Goal: Transaction & Acquisition: Purchase product/service

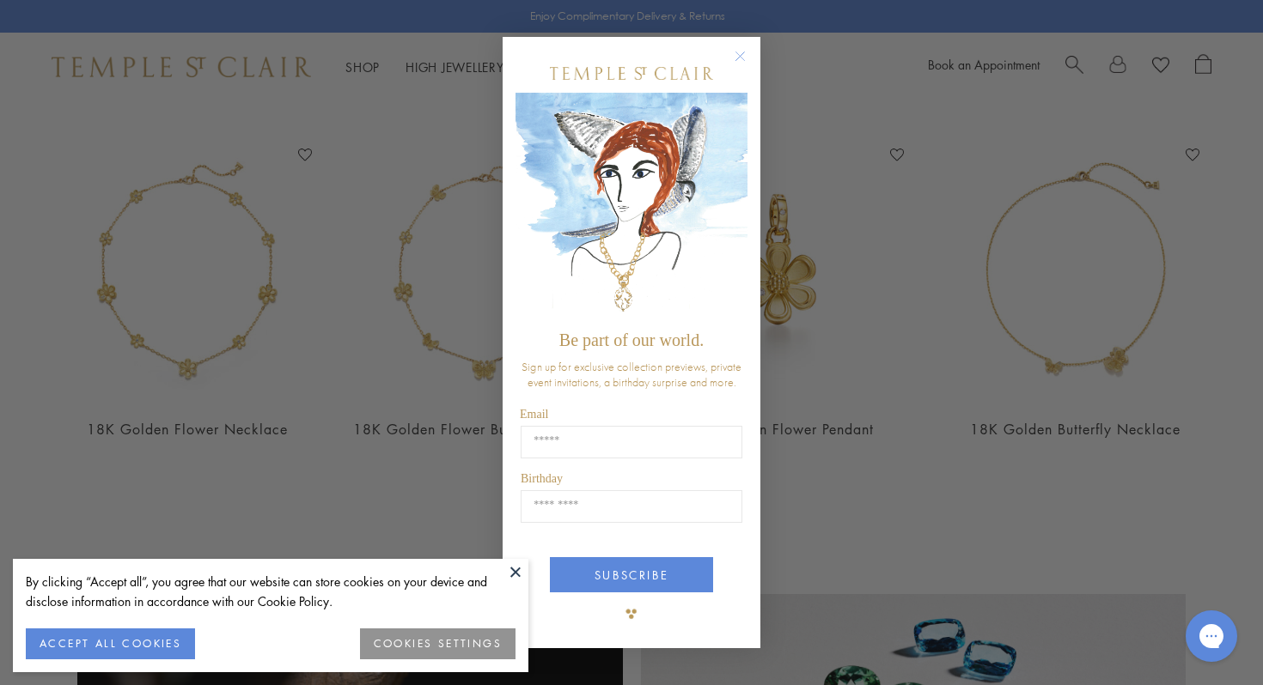
scroll to position [1409, 1]
click at [741, 51] on circle "Close dialog" at bounding box center [740, 56] width 21 height 21
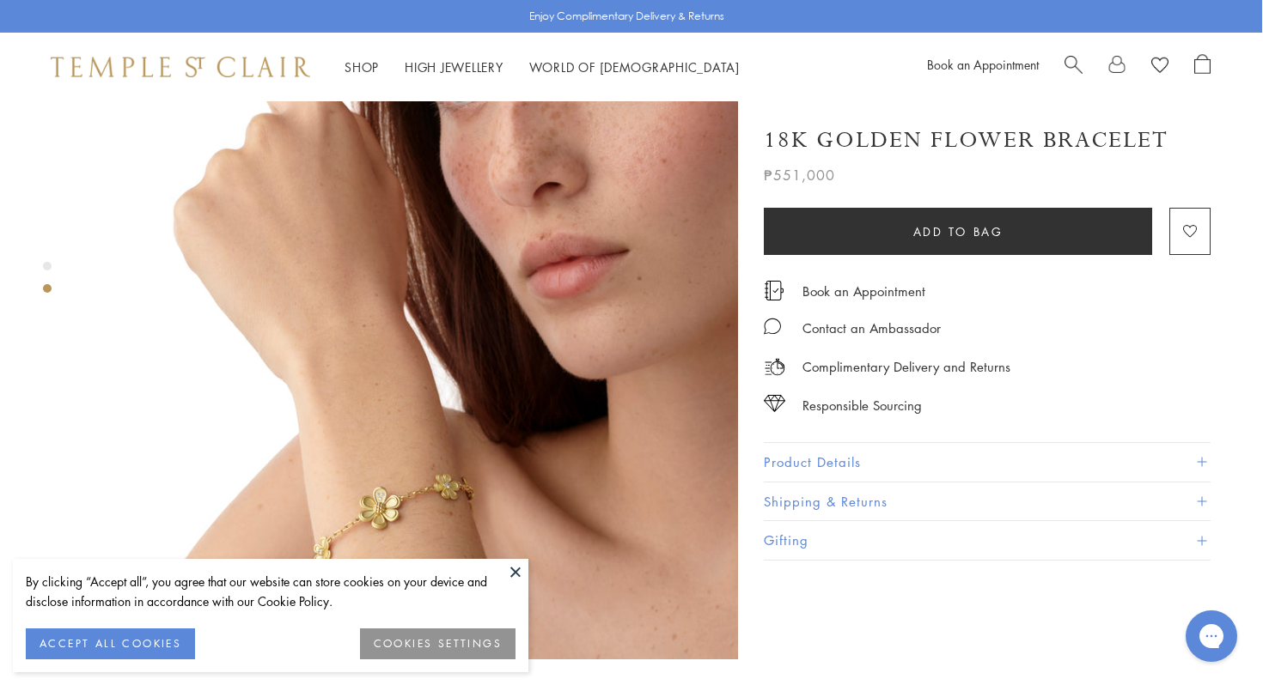
scroll to position [776, 1]
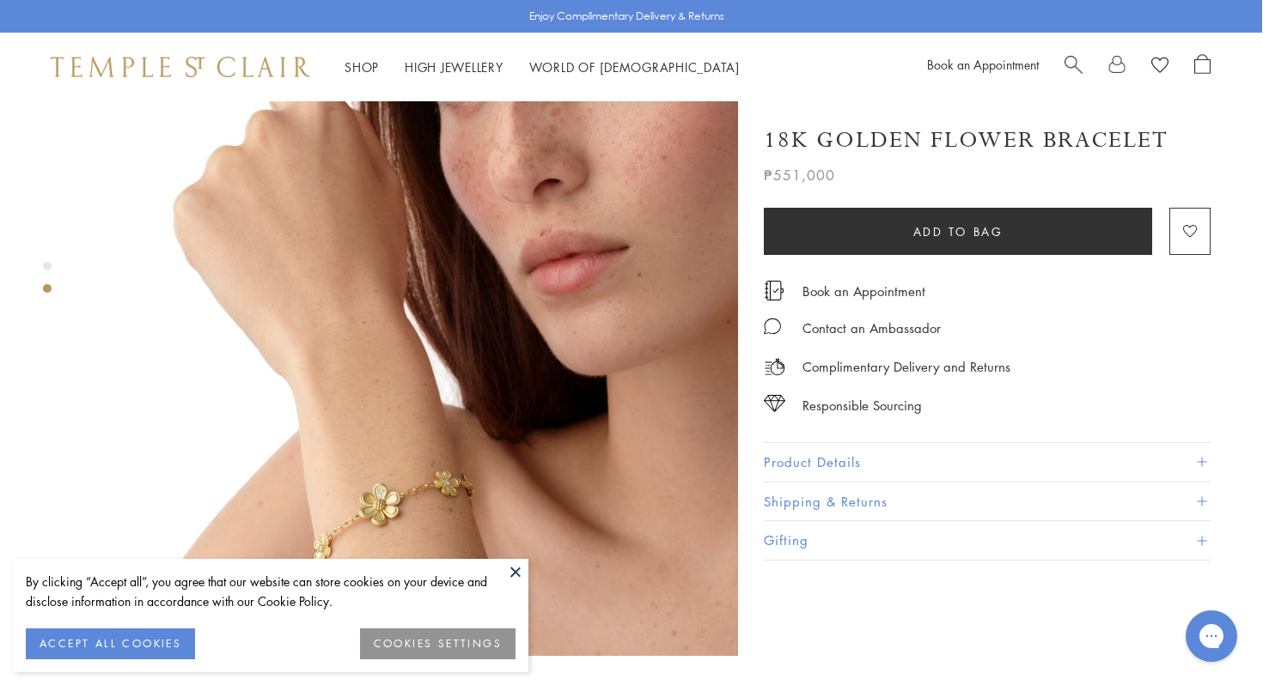
click at [514, 564] on button at bounding box center [515, 572] width 26 height 26
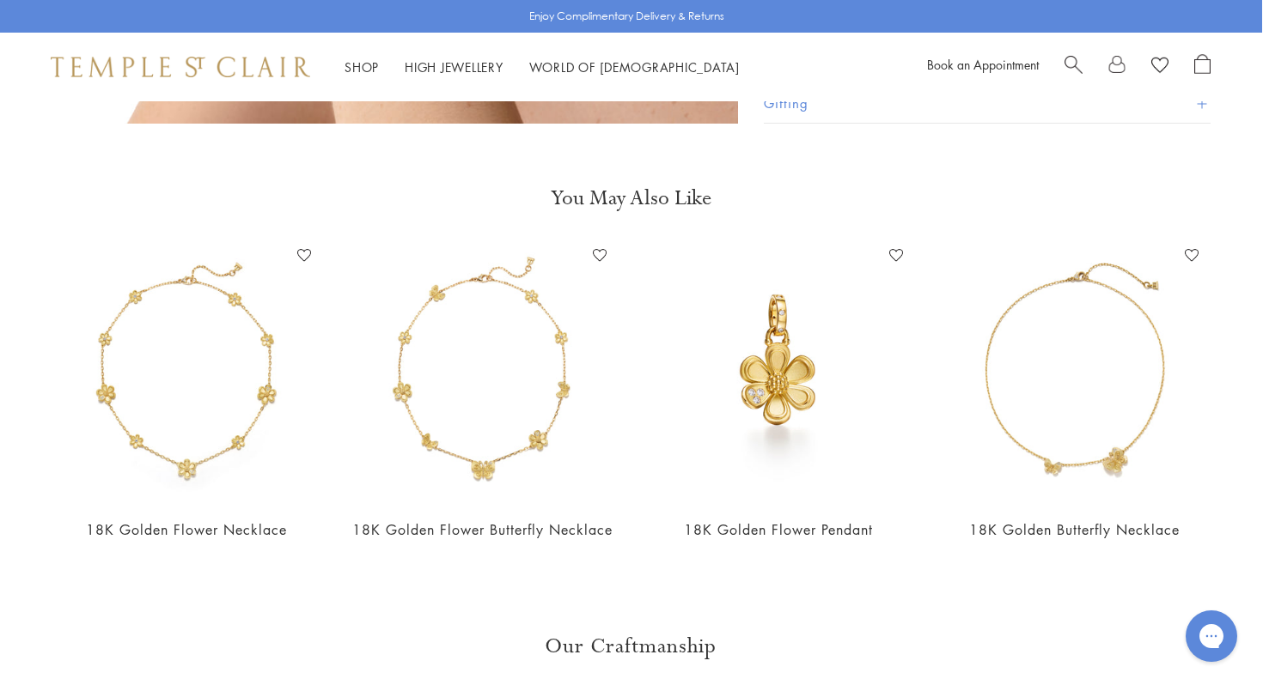
scroll to position [1312, 1]
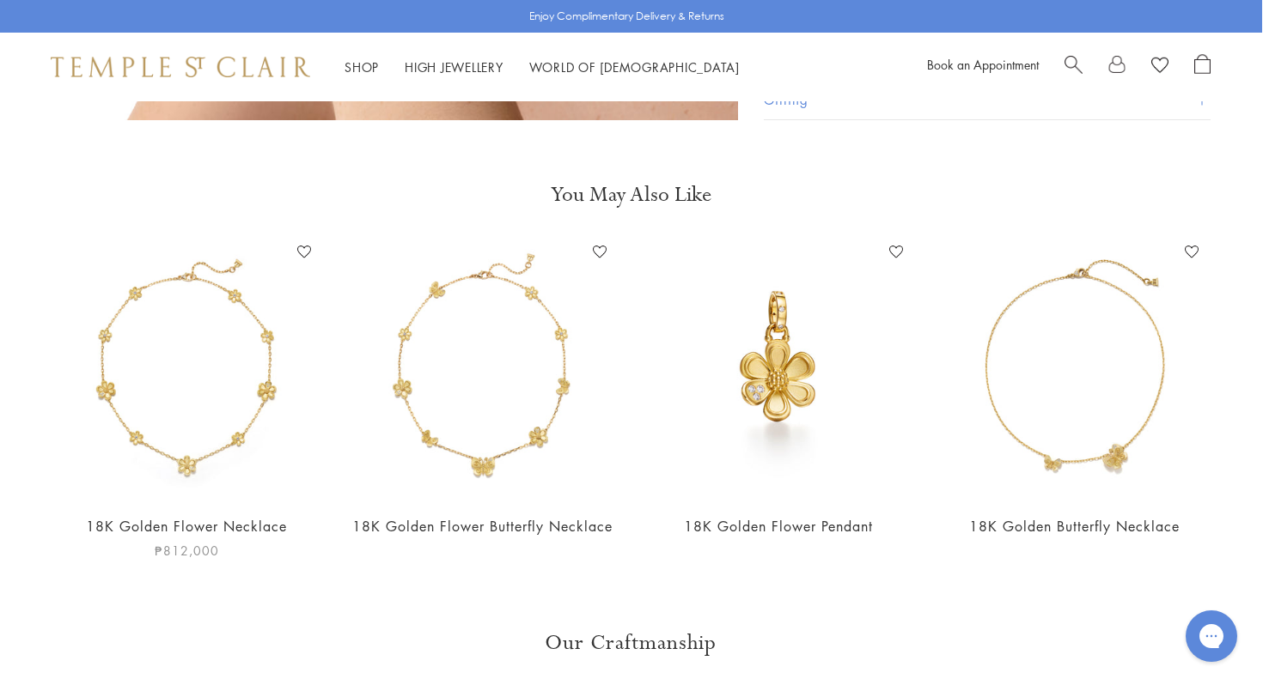
click at [254, 357] on img at bounding box center [187, 370] width 262 height 262
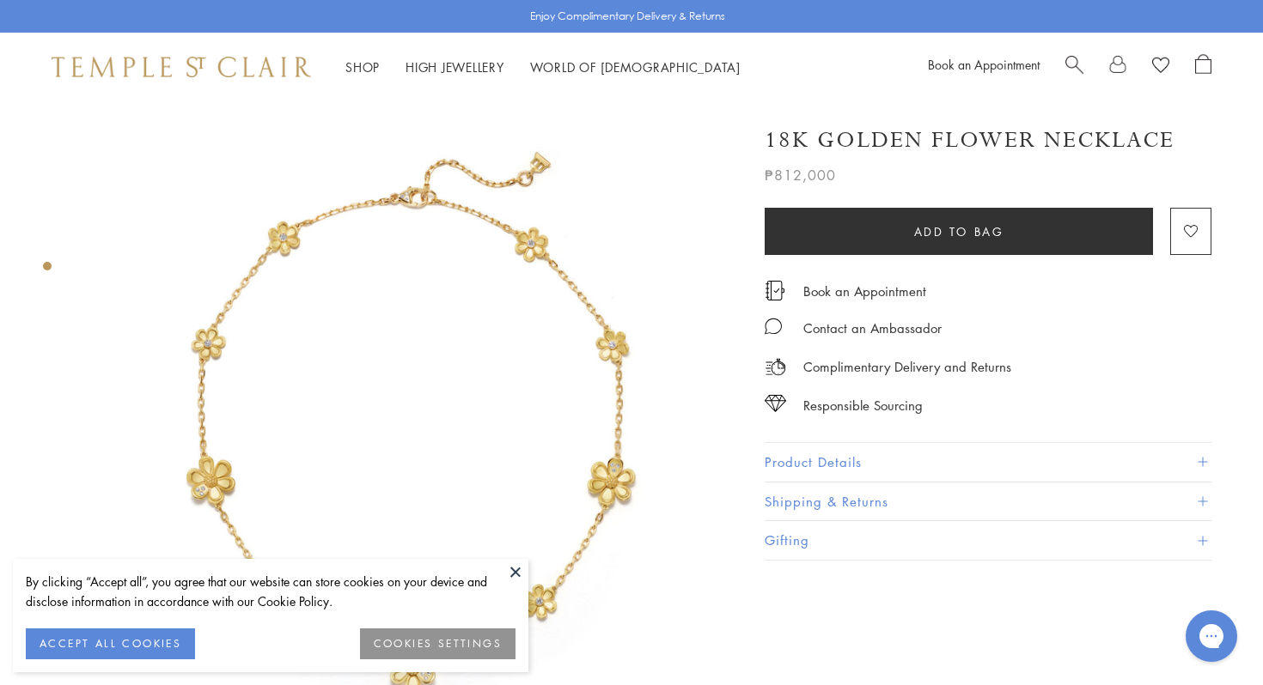
click at [512, 573] on button at bounding box center [515, 572] width 26 height 26
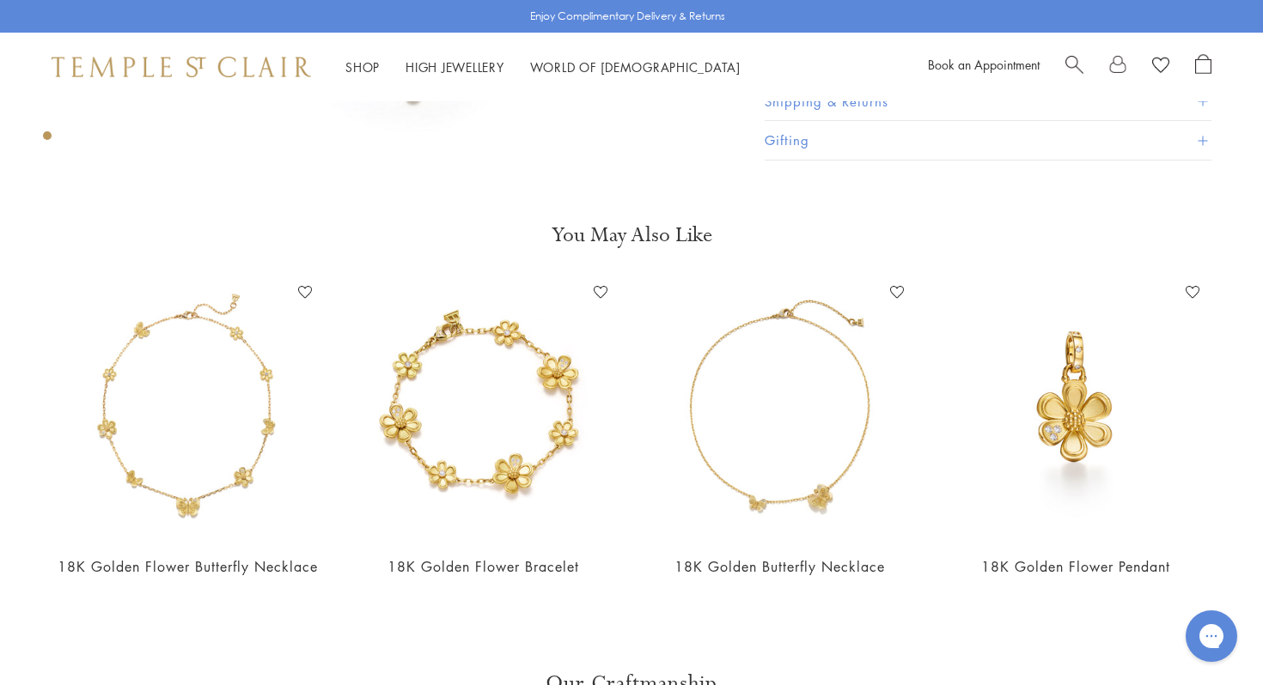
scroll to position [621, 0]
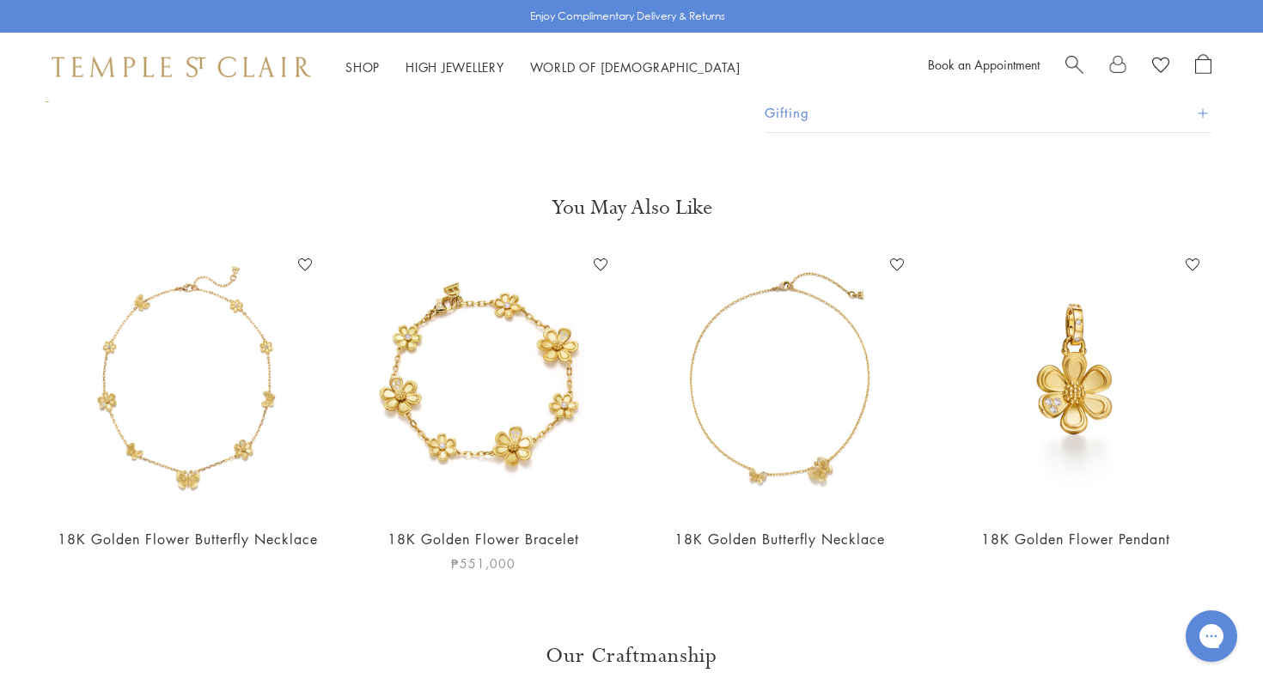
click at [522, 395] on img at bounding box center [484, 383] width 262 height 262
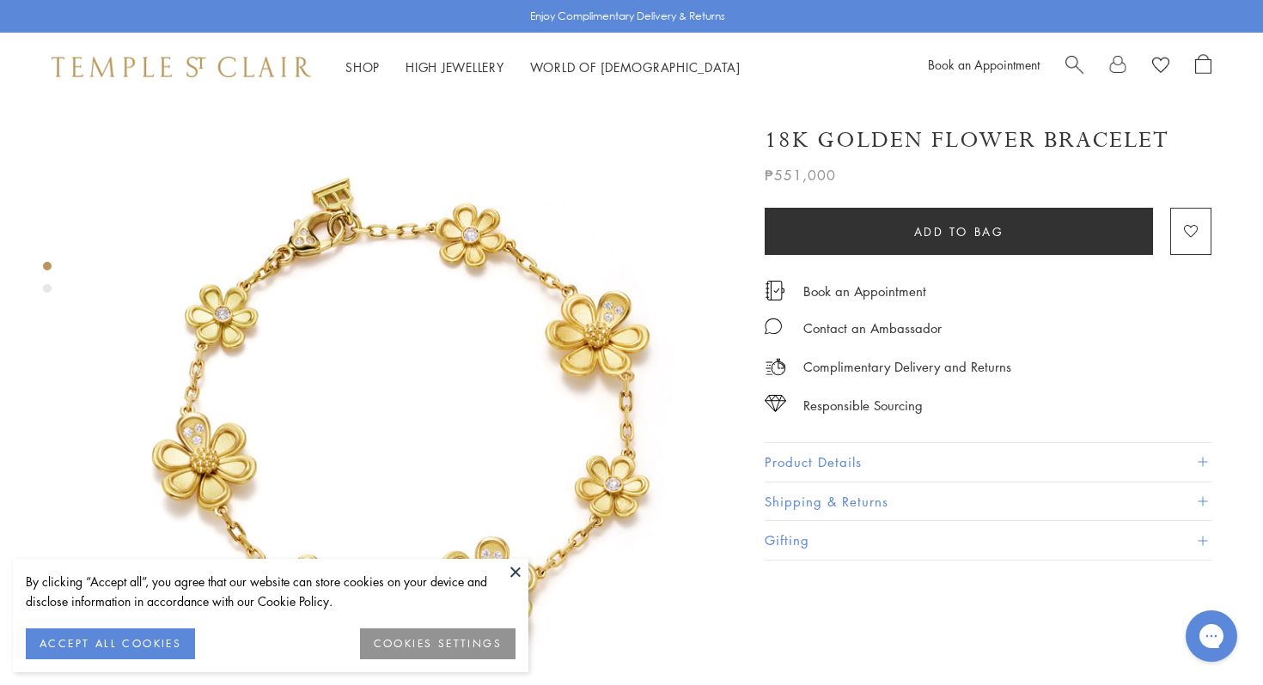
click at [513, 576] on button at bounding box center [515, 572] width 26 height 26
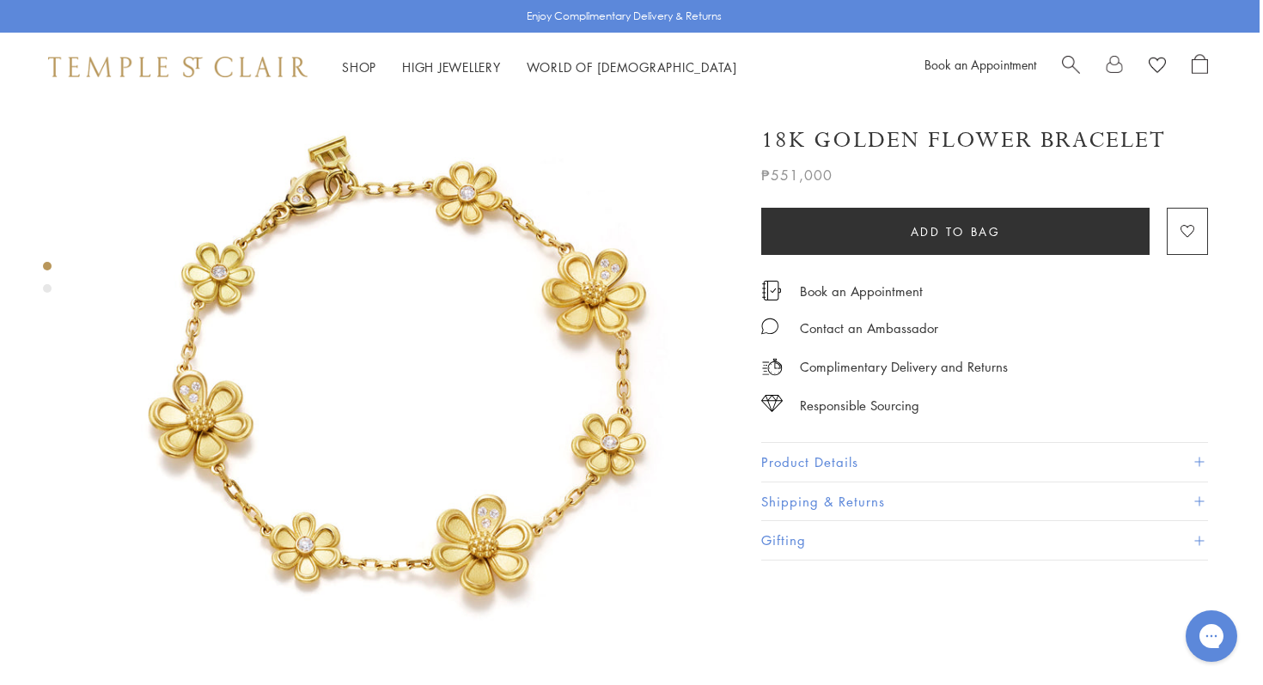
scroll to position [0, 3]
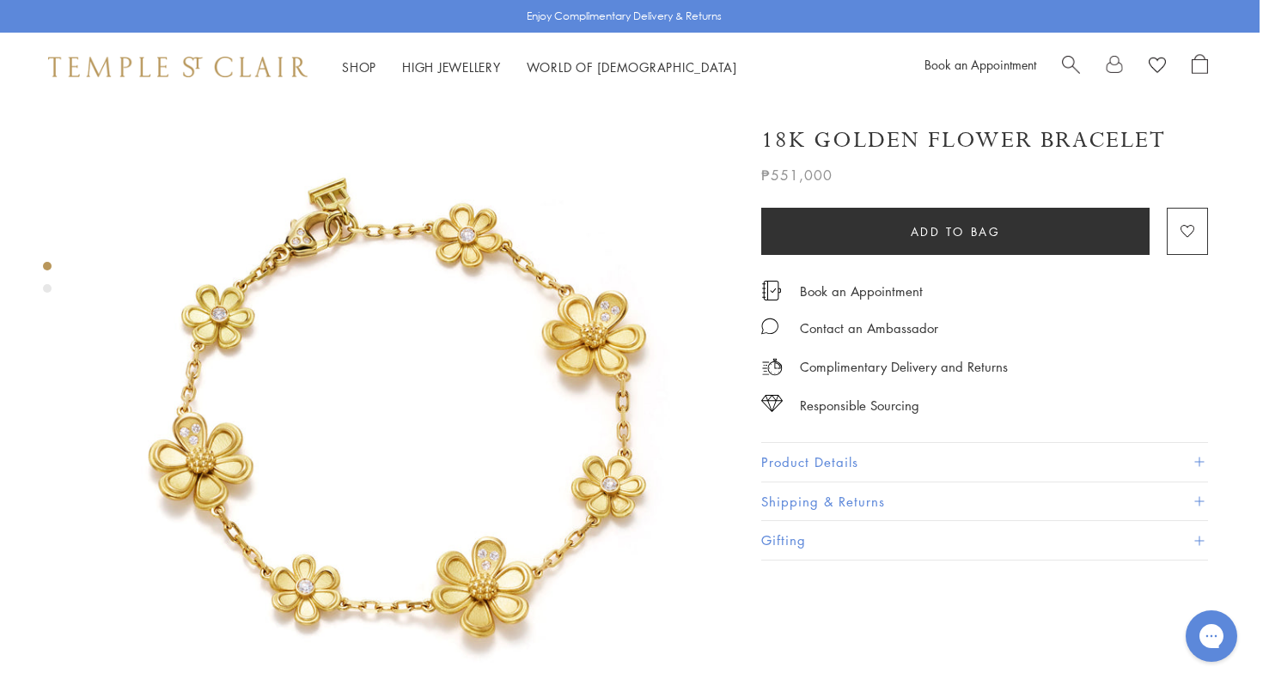
click at [870, 487] on button "Shipping & Returns" at bounding box center [984, 502] width 447 height 39
